Goal: Task Accomplishment & Management: Complete application form

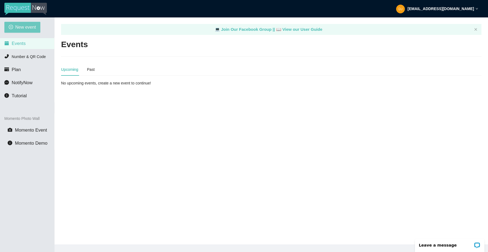
click at [25, 27] on span "New event" at bounding box center [25, 27] width 21 height 7
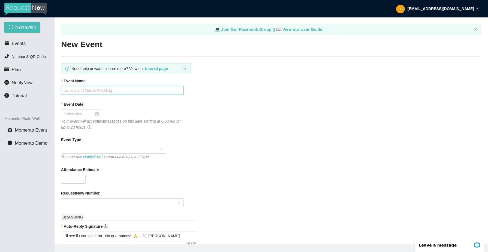
click at [98, 91] on input "Event Name" at bounding box center [122, 90] width 123 height 9
type input "Redondo Union HS HC Dance"
click at [98, 116] on div at bounding box center [81, 114] width 41 height 9
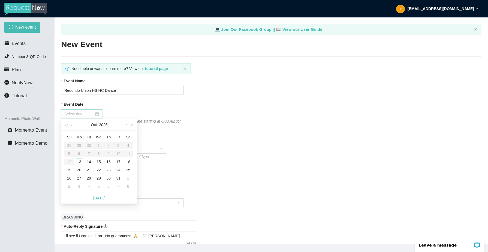
click at [95, 116] on div at bounding box center [81, 114] width 41 height 9
type input "10/18/2025"
click at [128, 160] on div "18" at bounding box center [128, 162] width 7 height 7
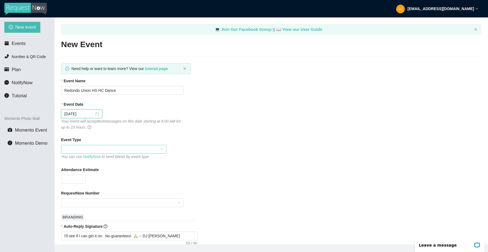
click at [100, 149] on span at bounding box center [113, 149] width 99 height 8
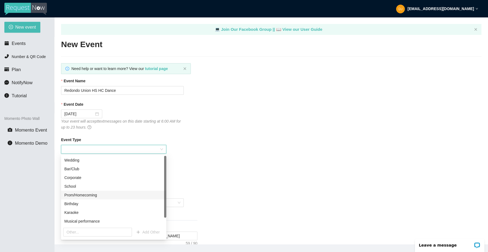
click at [96, 195] on div "Prom/Homecoming" at bounding box center [113, 195] width 99 height 6
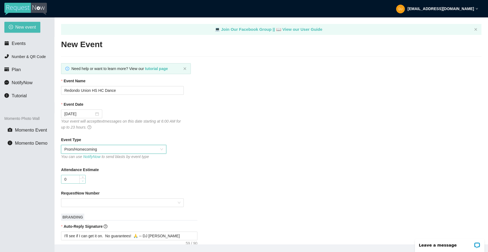
click at [82, 180] on icon "down" at bounding box center [83, 181] width 2 height 2
click at [75, 179] on input "0" at bounding box center [73, 179] width 24 height 8
type input "800"
click at [82, 204] on input "RequestNow Number" at bounding box center [120, 203] width 112 height 8
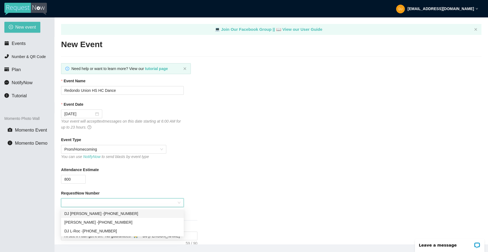
click at [86, 214] on div "DJ Chris - (949) 438-3793" at bounding box center [122, 214] width 116 height 6
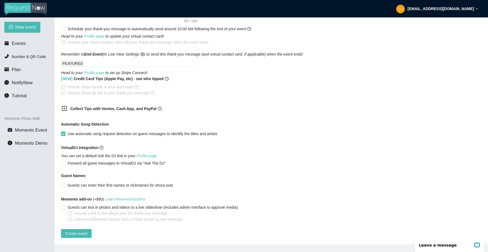
scroll to position [262, 0]
click at [73, 231] on span "Create event" at bounding box center [76, 234] width 22 height 6
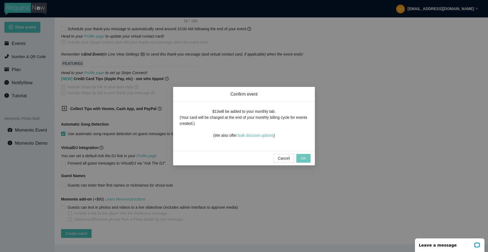
click at [302, 157] on span "OK" at bounding box center [303, 158] width 5 height 6
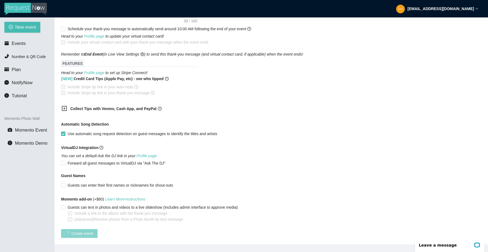
scroll to position [47, 0]
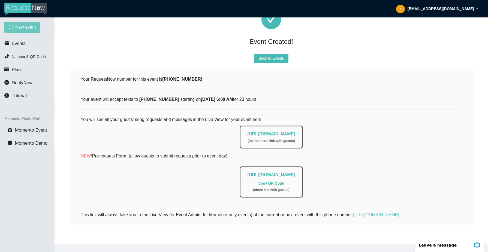
click at [33, 27] on span "New event" at bounding box center [25, 27] width 21 height 7
type textarea "https://virtualdj.com/ask/DJ_Spinz"
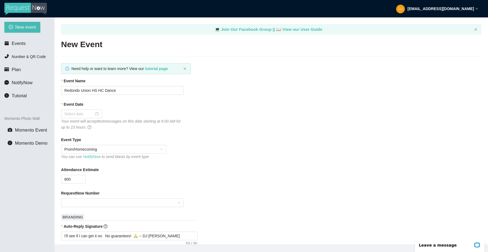
scroll to position [0, 0]
drag, startPoint x: 91, startPoint y: 89, endPoint x: 62, endPoint y: 87, distance: 28.2
click at [62, 87] on input "Redondo Union HS HC Dance" at bounding box center [122, 90] width 123 height 9
type input "South Hills HS HC Dance"
click at [95, 114] on div at bounding box center [81, 114] width 35 height 6
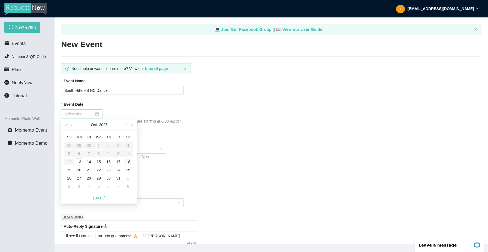
type input "10/18/2025"
click at [130, 162] on div "18" at bounding box center [128, 162] width 7 height 7
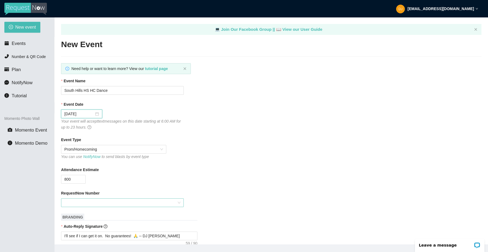
click at [90, 200] on input "RequestNow Number" at bounding box center [120, 203] width 112 height 8
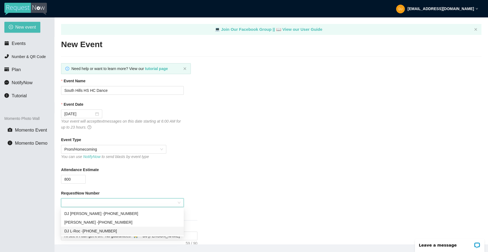
click at [91, 232] on div "DJ L-Roc - (714) 912-6667" at bounding box center [122, 231] width 116 height 6
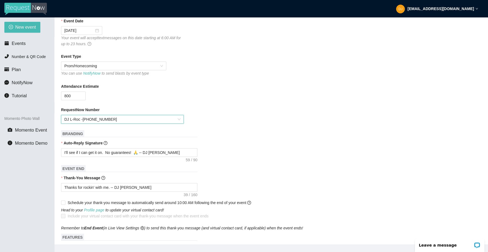
scroll to position [92, 0]
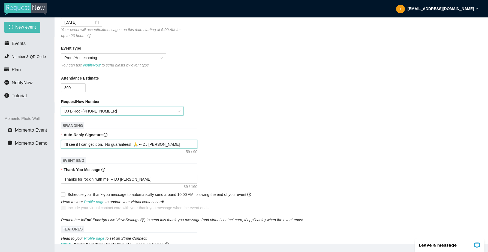
click at [165, 144] on textarea "I'll see if I can get it on. No guarantees! 🙏 -- DJ CHRIS" at bounding box center [129, 144] width 136 height 9
type textarea "I'll see if I can get it on. No guarantees! 🙏 -- DJ CHRI"
type textarea "I'll see if I can get it on. No guarantees! 🙏 -- DJ CHR"
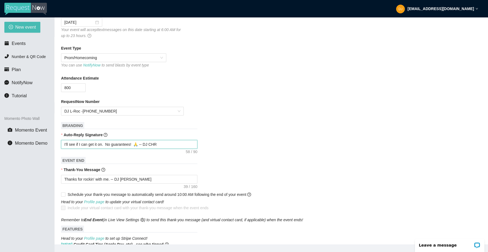
type textarea "I'll see if I can get it on. No guarantees! 🙏 -- DJ CH"
type textarea "I'll see if I can get it on. No guarantees! 🙏 -- DJ C"
type textarea "I'll see if I can get it on. No guarantees! 🙏 -- DJ"
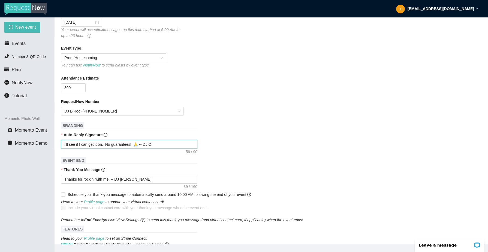
type textarea "I'll see if I can get it on. No guarantees! 🙏 -- DJ"
type textarea "I'll see if I can get it on. No guarantees! 🙏 -- D"
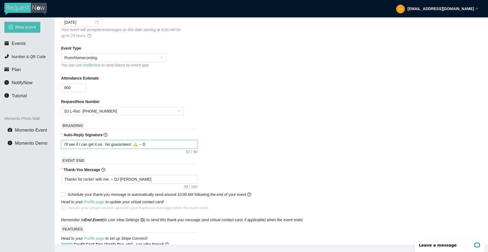
type textarea "I'll see if I can get it on. No guarantees! 🙏 --"
type textarea "I'll see if I can get it on. No guarantees! 🙏 -- K"
type textarea "I'll see if I can get it on. No guarantees! 🙏 --"
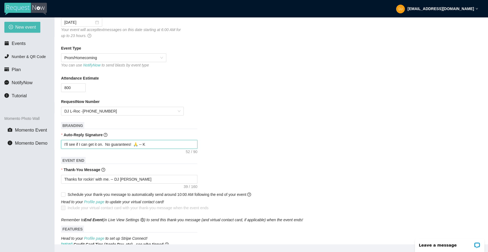
type textarea "I'll see if I can get it on. No guarantees! 🙏 --"
type textarea "I'll see if I can get it on. No guarantees! 🙏 -- L"
type textarea "I'll see if I can get it on. No guarantees! 🙏 -- L-"
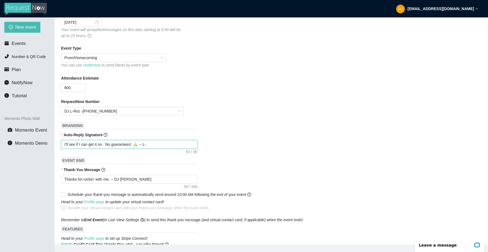
type textarea "I'll see if I can get it on. No guarantees! 🙏 -- L-R"
type textarea "I'll see if I can get it on. No guarantees! 🙏 -- L-Ro"
type textarea "I'll see if I can get it on. No guarantees! 🙏 -- L-Roc"
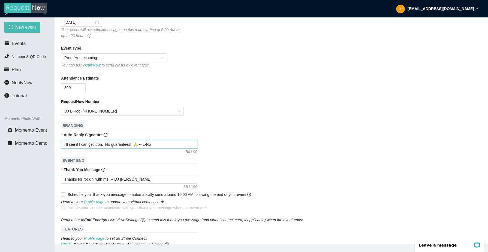
type textarea "I'll see if I can get it on. No guarantees! 🙏 -- L-Roc"
type textarea "I'll see if I can get it on. No guarantees! 🙏 -- L-Ro"
type textarea "I'll see if I can get it on. No guarantees! 🙏 -- L-R"
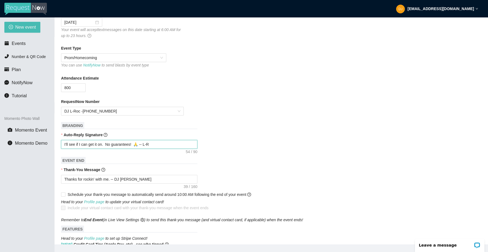
type textarea "I'll see if I can get it on. No guarantees! 🙏 -- L-RO"
type textarea "I'll see if I can get it on. No guarantees! 🙏 -- L-ROC"
click at [140, 179] on textarea "Thanks for rockin' with me. -- DJ CHRIS" at bounding box center [129, 179] width 136 height 9
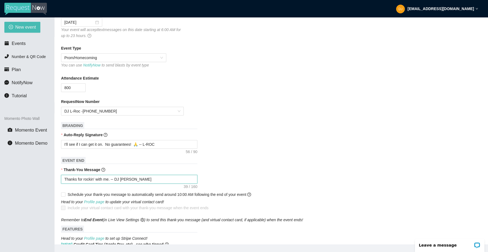
type textarea "Thanks for rockin' with me. -- DJ CHRI"
type textarea "Thanks for rockin' with me. -- DJ CHR"
type textarea "Thanks for rockin' with me. -- DJ CH"
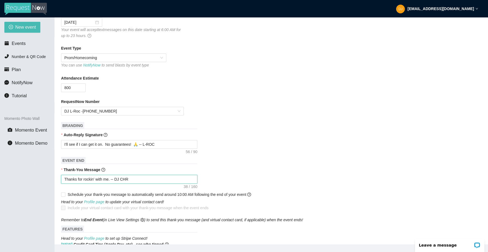
type textarea "Thanks for rockin' with me. -- DJ CH"
type textarea "Thanks for rockin' with me. -- DJ C"
type textarea "Thanks for rockin' with me. -- DJ"
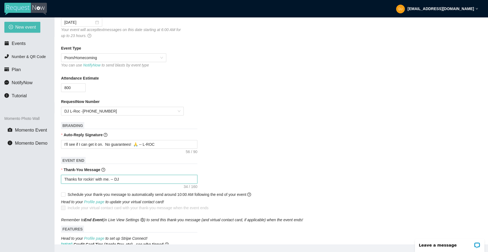
type textarea "Thanks for rockin' with me. -- DJ"
type textarea "Thanks for rockin' with me. -- D"
type textarea "Thanks for rockin' with me. --"
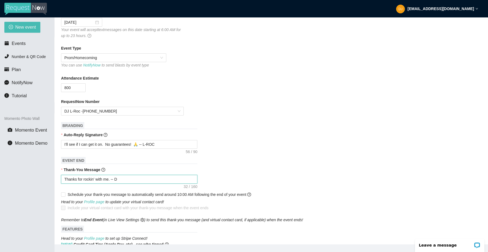
type textarea "Thanks for rockin' with me. --"
type textarea "Thanks for rockin' with me. -- K"
type textarea "Thanks for rockin' with me. --"
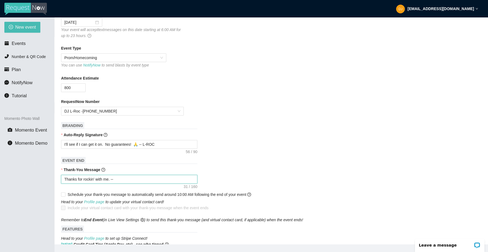
type textarea "Thanks for rockin' with me. -- L"
type textarea "Thanks for rockin' with me. -- L-"
type textarea "Thanks for rockin' with me. -- L-R"
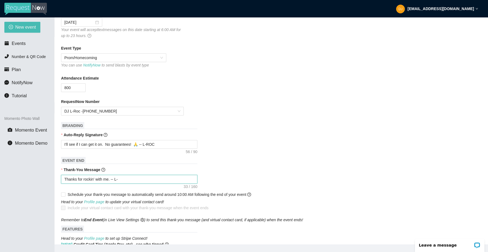
type textarea "Thanks for rockin' with me. -- L-R"
type textarea "Thanks for rockin' with me. -- L-Ro"
type textarea "Thanks for rockin' with me. -- L-Roc"
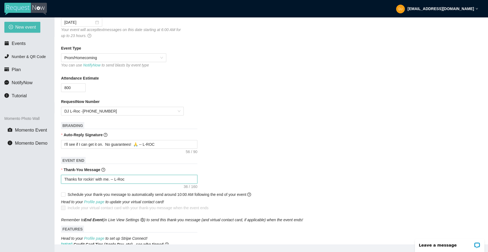
type textarea "Thanks for rockin' with me. -- L-Ro"
type textarea "Thanks for rockin' with me. -- L-R"
type textarea "Thanks for rockin' with me. -- L-RO"
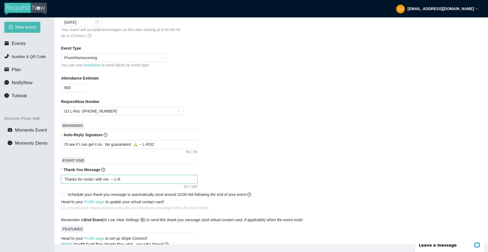
type textarea "Thanks for rockin' with me. -- L-RO"
type textarea "Thanks for rockin' with me. -- L-ROC"
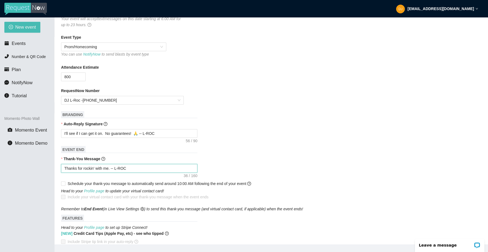
scroll to position [262, 0]
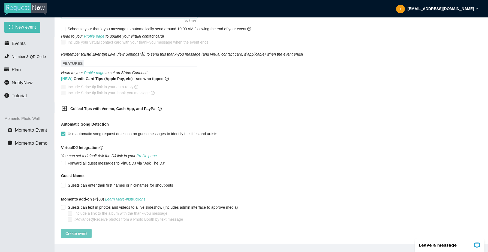
type textarea "Thanks for rockin' with me. -- L-ROC"
click at [80, 231] on span "Create event" at bounding box center [76, 234] width 22 height 6
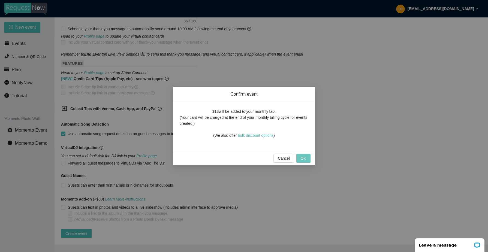
click at [303, 160] on span "OK" at bounding box center [303, 158] width 5 height 6
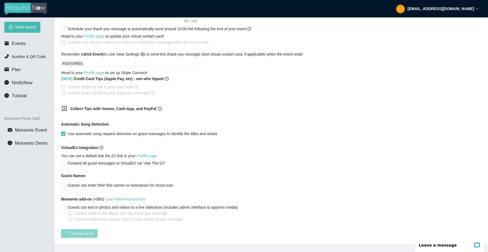
scroll to position [47, 0]
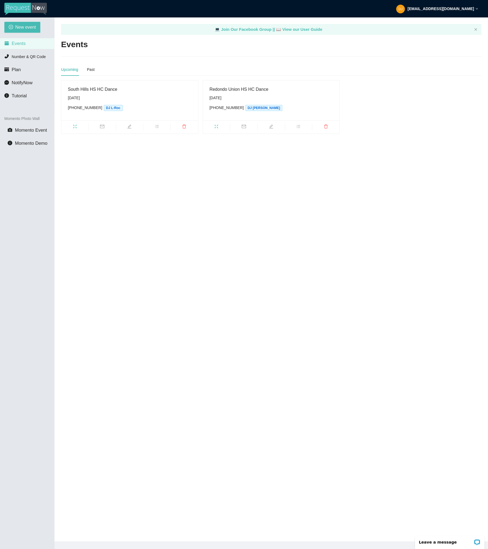
click at [21, 42] on span "Events" at bounding box center [19, 43] width 14 height 5
click at [19, 67] on span "Plan" at bounding box center [16, 69] width 9 height 5
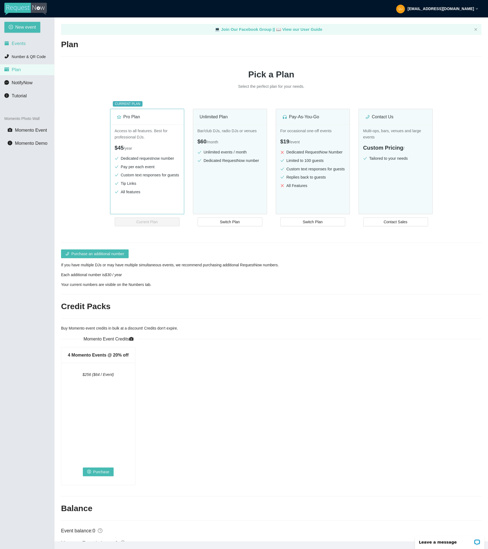
click at [26, 45] on li "Events" at bounding box center [27, 43] width 54 height 11
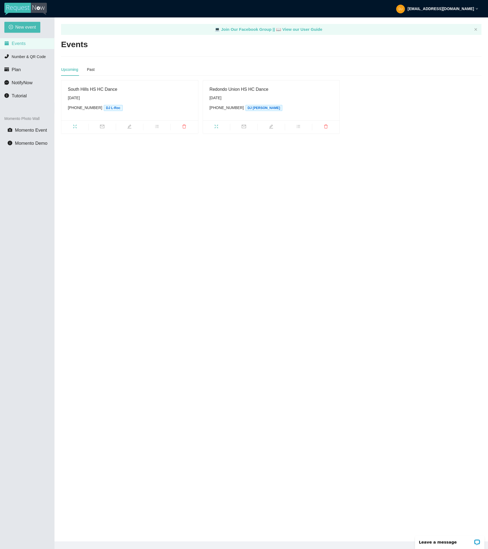
click at [462, 9] on strong "[EMAIL_ADDRESS][DOMAIN_NAME]" at bounding box center [441, 9] width 67 height 4
click at [418, 114] on div "South Hills HS HC Dance Saturday, October 18th (714) 912-6667 DJ L-Roc Redondo …" at bounding box center [271, 107] width 425 height 54
click at [94, 68] on div "Past" at bounding box center [91, 70] width 8 height 6
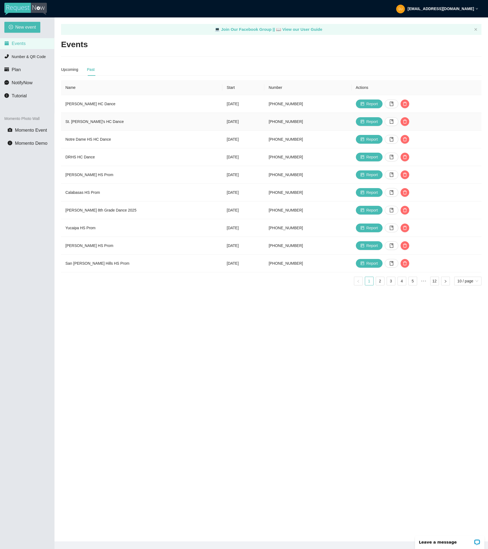
click at [103, 119] on td "St. Margaret's HC Dance" at bounding box center [141, 122] width 161 height 18
click at [378, 122] on span "Report" at bounding box center [372, 122] width 11 height 6
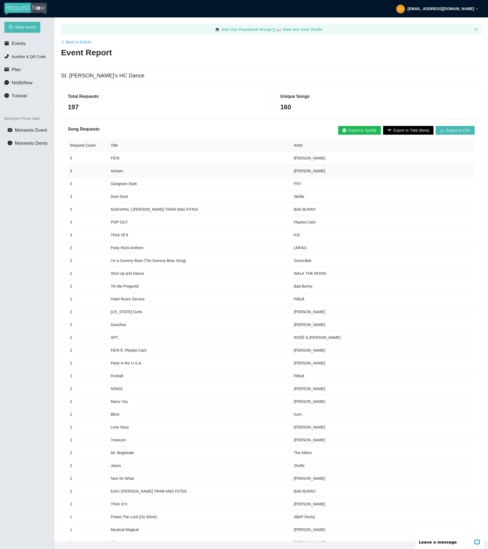
click at [117, 170] on td "Azizam" at bounding box center [200, 171] width 183 height 13
copy td "Azizam"
click at [116, 210] on td "NUEVAYoL | DeBÍ TiRAR MáS FOToS" at bounding box center [200, 209] width 183 height 13
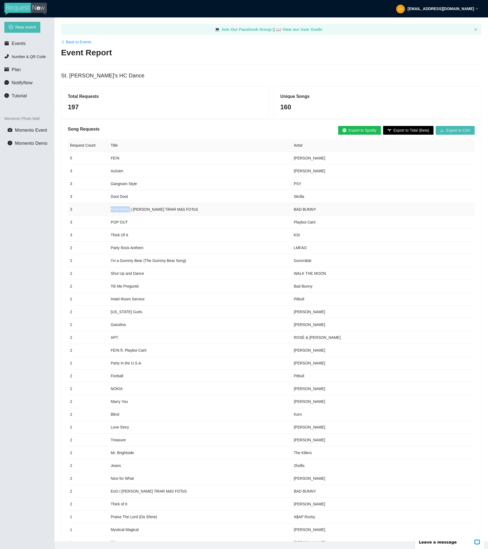
copy td "NUEVAYoL"
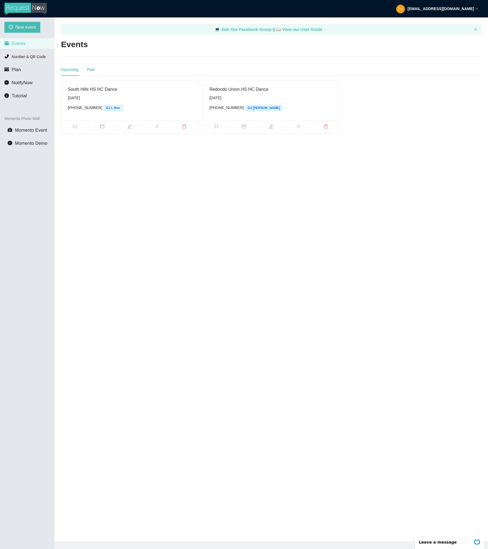
click at [92, 71] on div "Past" at bounding box center [91, 70] width 8 height 6
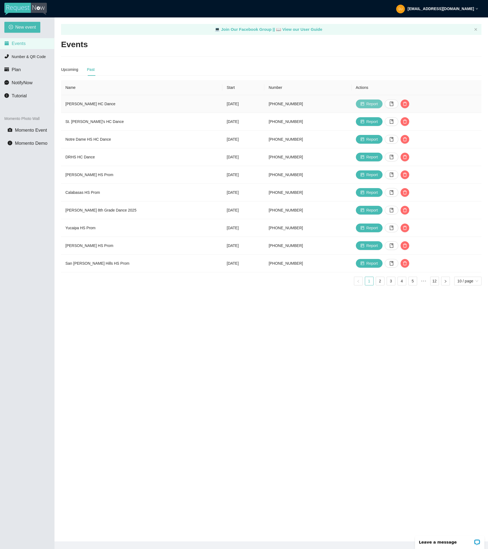
click at [378, 103] on span "Report" at bounding box center [372, 104] width 11 height 6
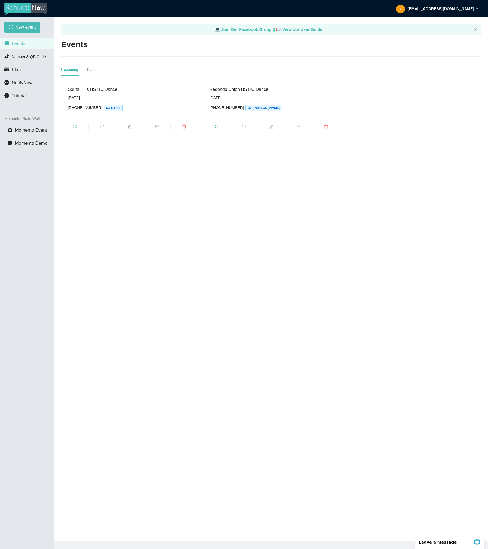
click at [95, 74] on div "Upcoming Past" at bounding box center [271, 69] width 421 height 13
click at [91, 70] on div "Past" at bounding box center [91, 70] width 8 height 6
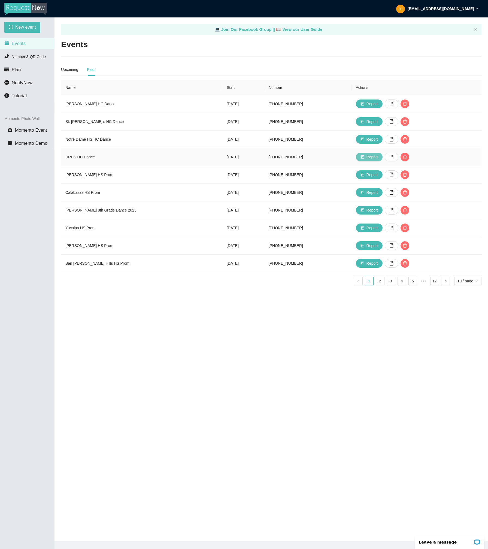
click at [377, 155] on span "Report" at bounding box center [372, 157] width 11 height 6
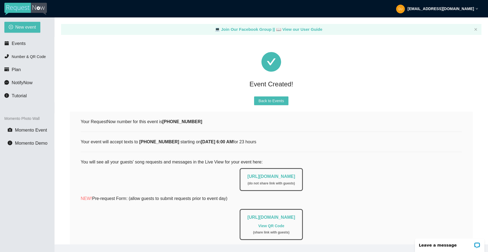
scroll to position [47, 0]
